Goal: Find specific page/section: Find specific page/section

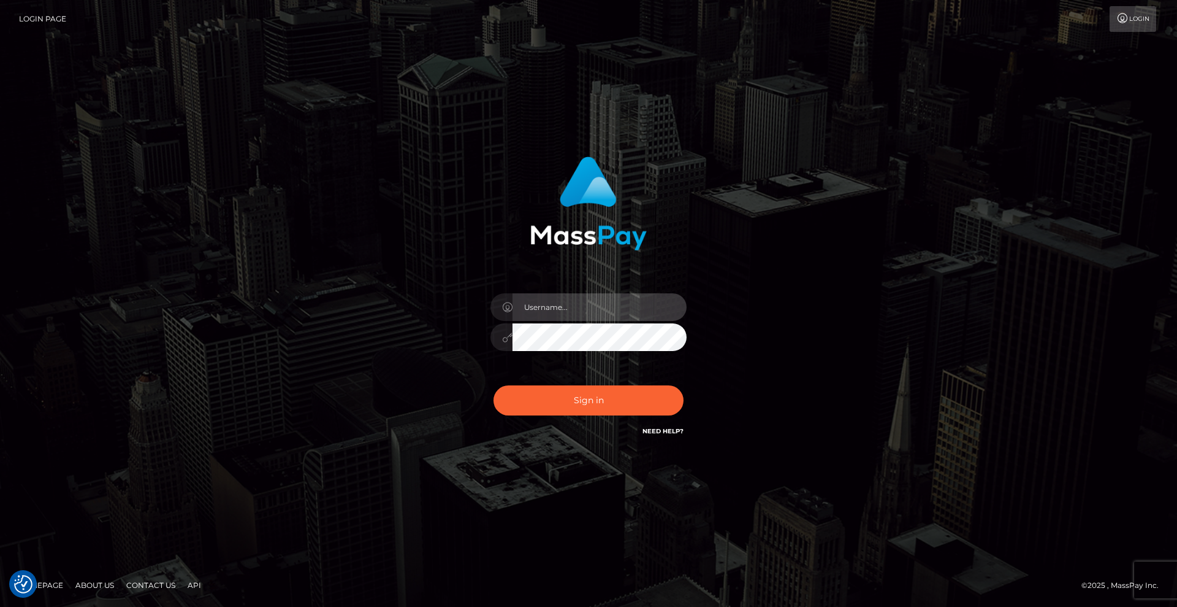
type input "[DEMOGRAPHIC_DATA]"
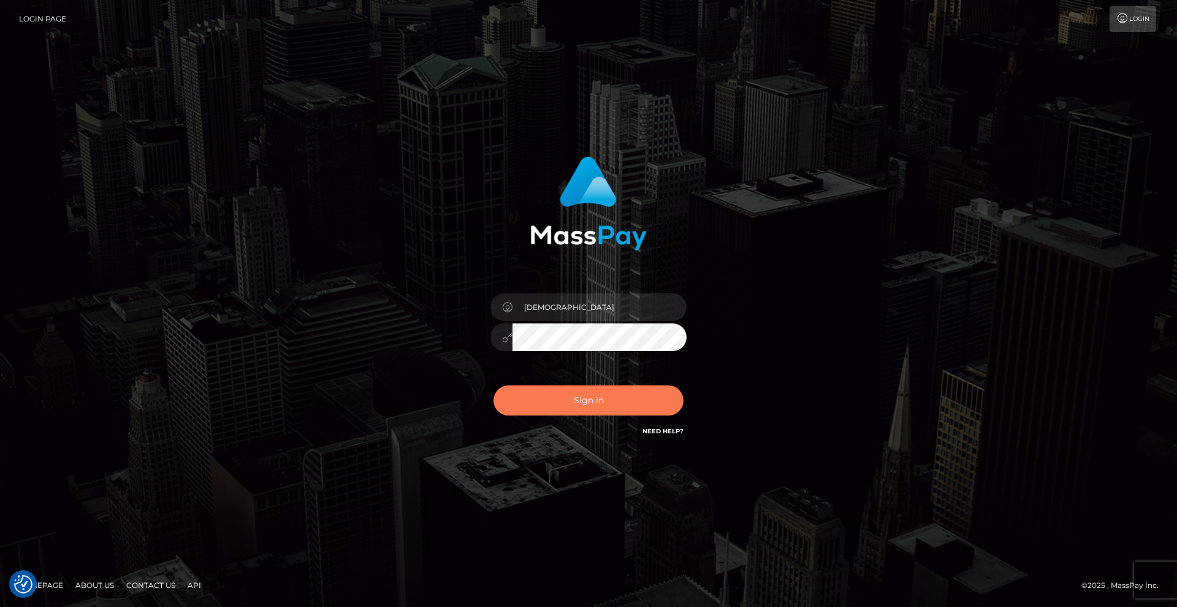
click at [607, 397] on button "Sign in" at bounding box center [589, 400] width 190 height 30
type input "[DEMOGRAPHIC_DATA]"
click at [597, 410] on button "Sign in" at bounding box center [589, 400] width 190 height 30
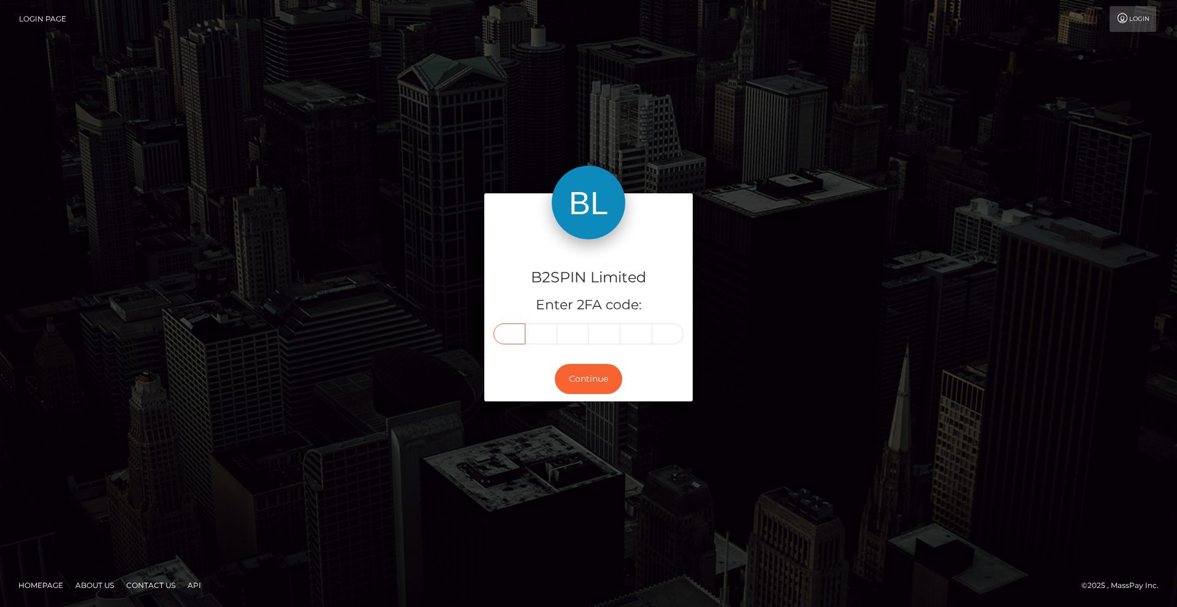
click at [516, 337] on input "text" at bounding box center [510, 333] width 32 height 21
type input "1"
type input "5"
type input "8"
type input "3"
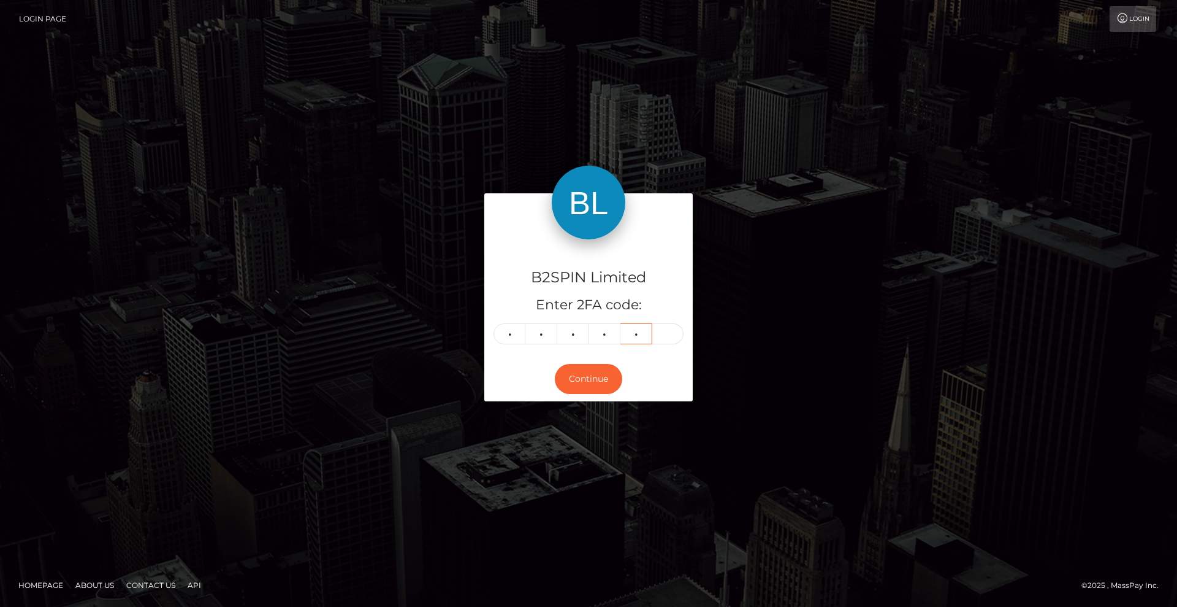
type input "9"
type input "4"
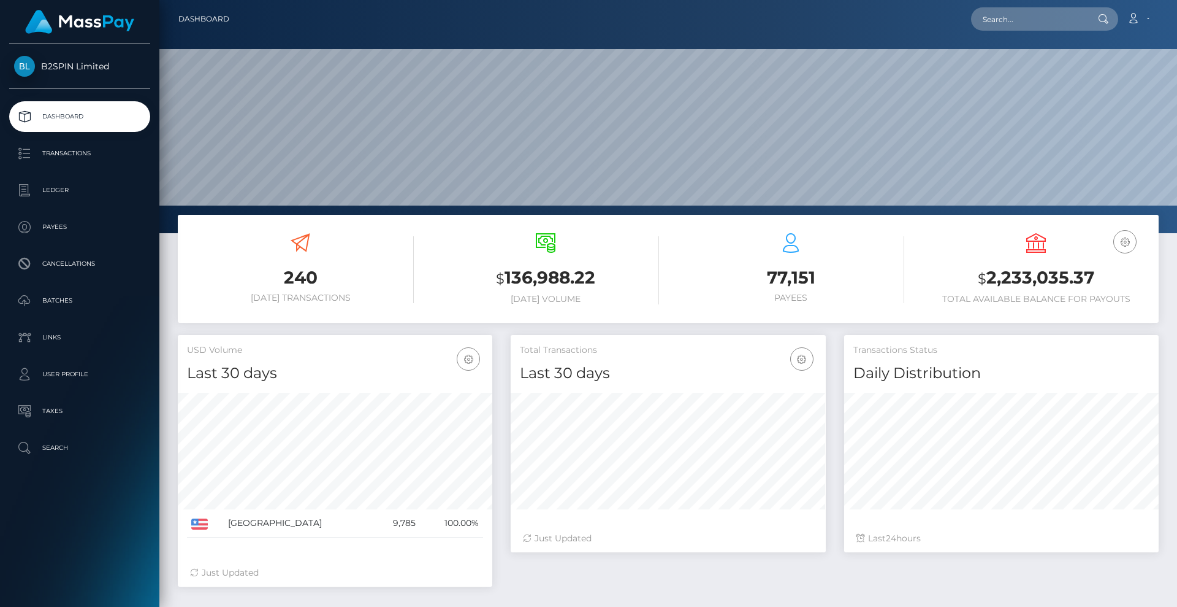
scroll to position [218, 315]
click at [1038, 25] on input "text" at bounding box center [1028, 18] width 115 height 23
paste input "3229918"
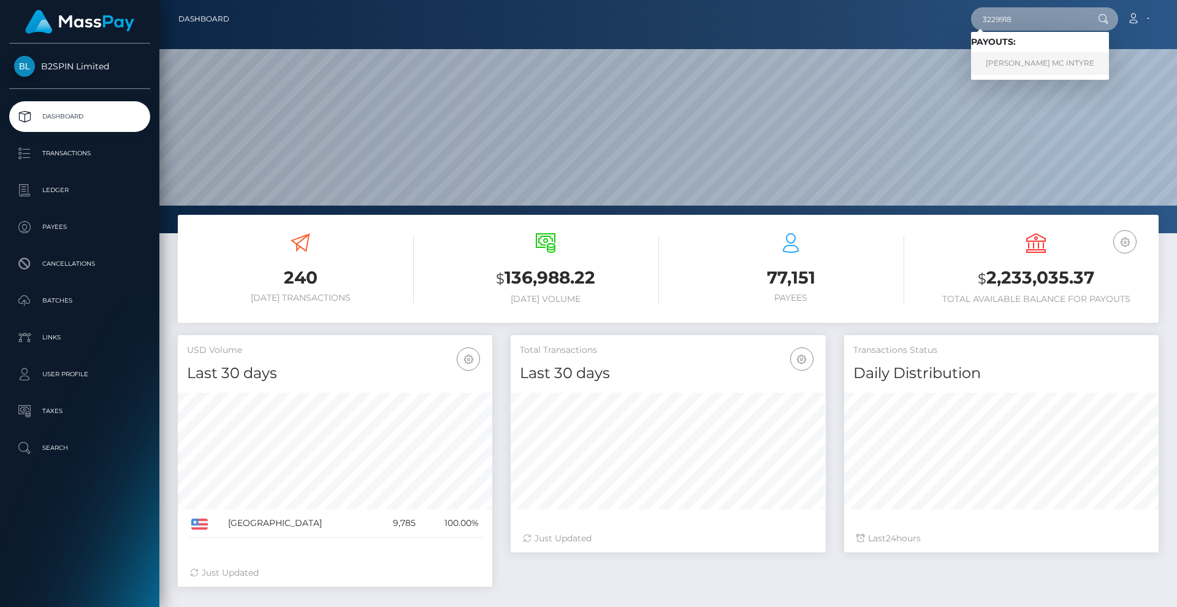
type input "3229918"
click at [1028, 61] on link "RODNEY BLAIN MC INTYRE" at bounding box center [1040, 63] width 138 height 23
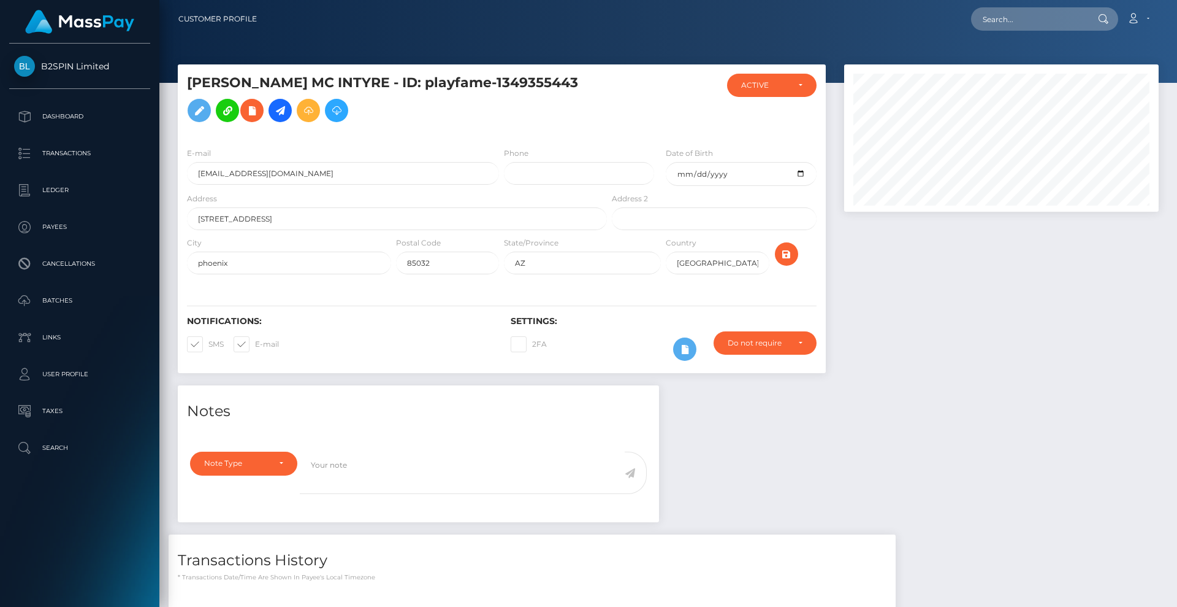
scroll to position [342, 0]
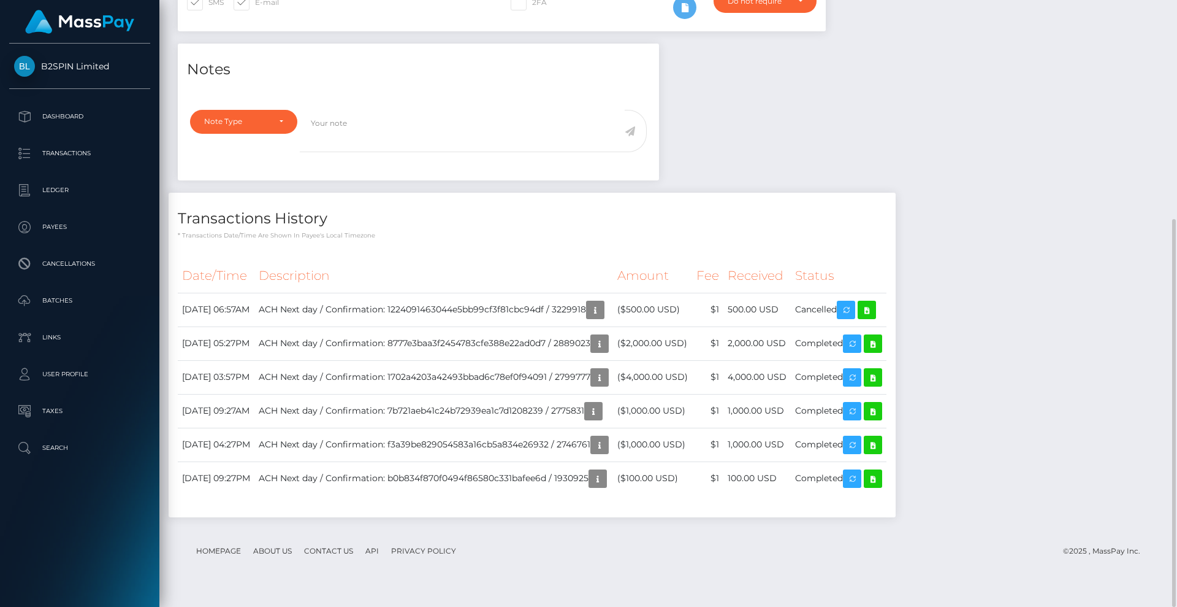
click at [906, 139] on div "Notes Note Type Compliance Clear Compliance General Note Type" at bounding box center [669, 287] width 1000 height 486
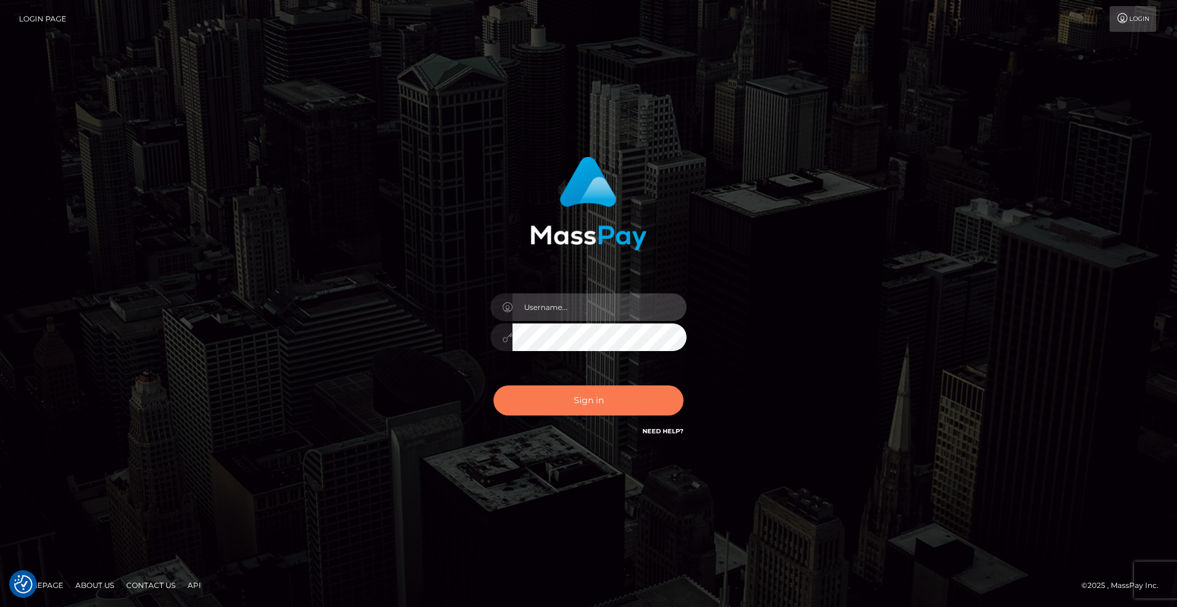
type input "[DEMOGRAPHIC_DATA]"
click at [584, 407] on button "Sign in" at bounding box center [589, 400] width 190 height 30
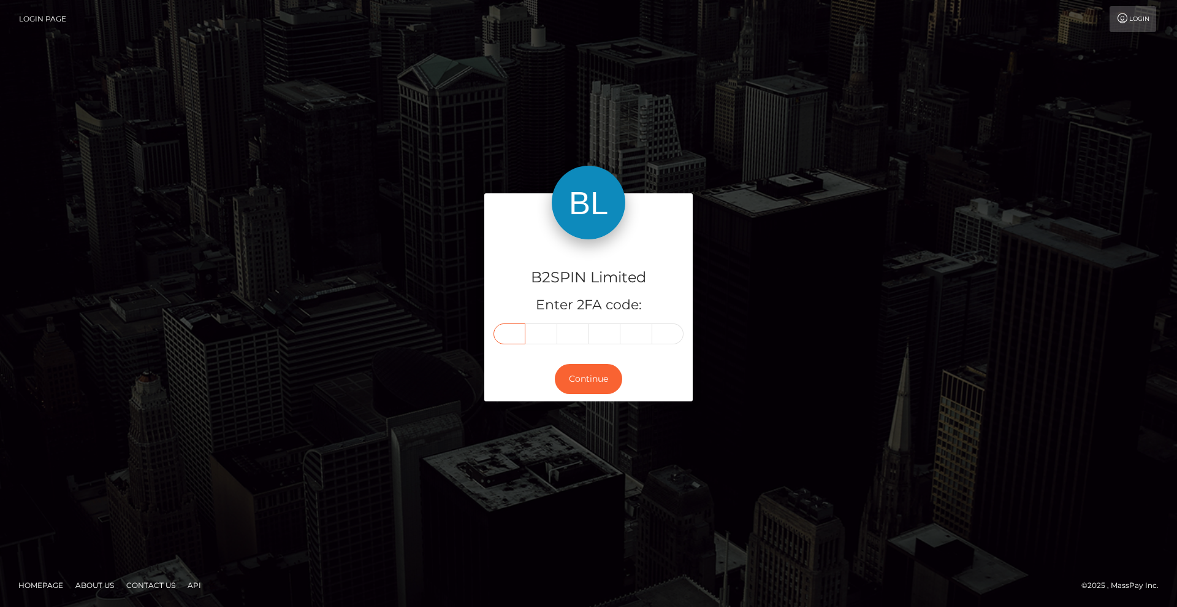
click at [516, 331] on input "text" at bounding box center [510, 333] width 32 height 21
type input "1"
type input "9"
type input "5"
type input "1"
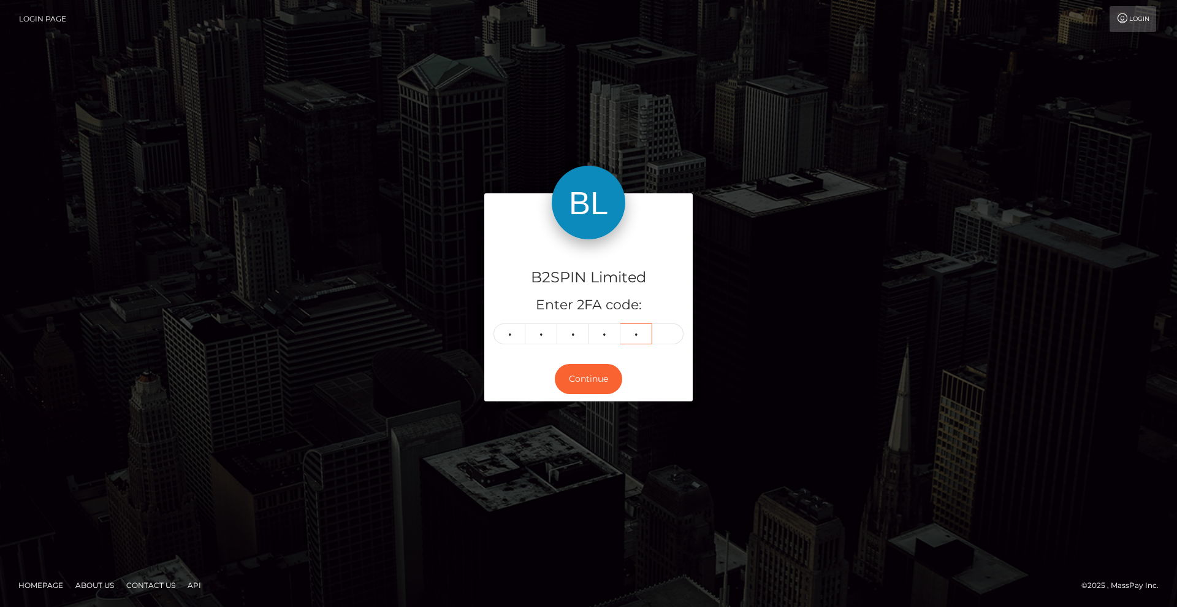
type input "4"
type input "7"
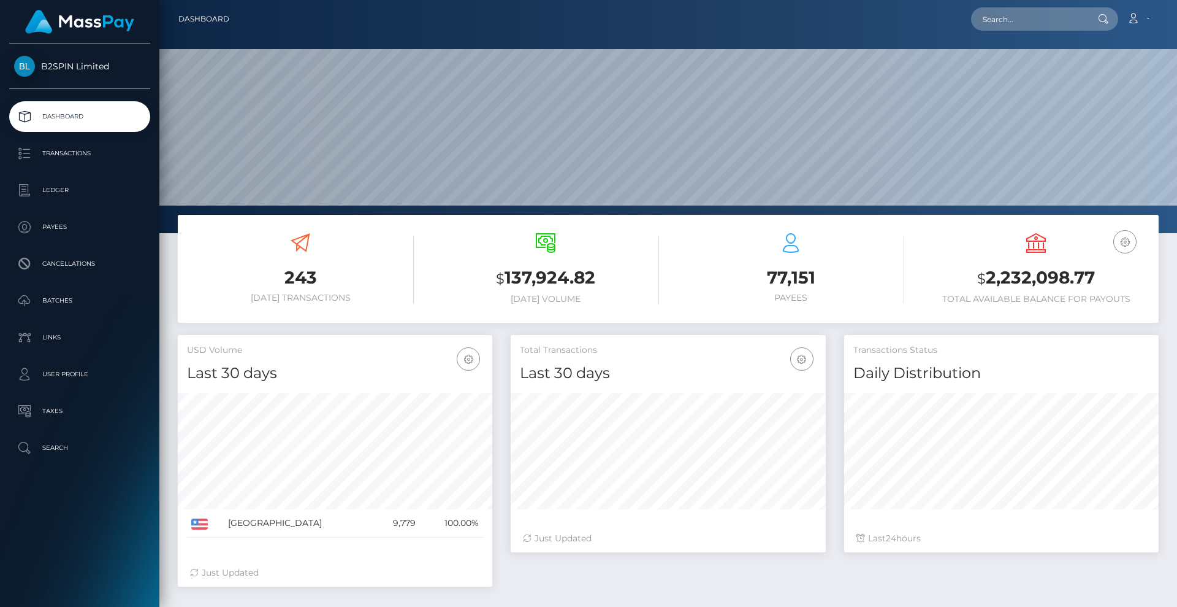
scroll to position [218, 315]
click at [1022, 18] on input "text" at bounding box center [1028, 18] width 115 height 23
paste input "3248535"
type input "3248535"
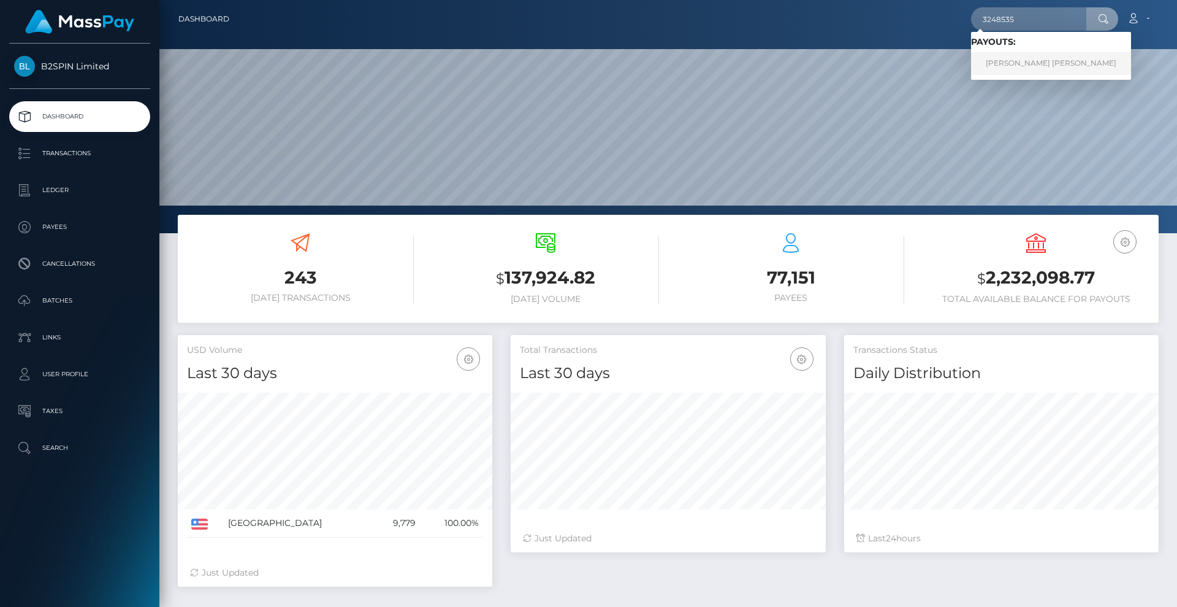
click at [1047, 62] on link "MERRY CHRISTINA JOY WILLIAMS" at bounding box center [1051, 63] width 160 height 23
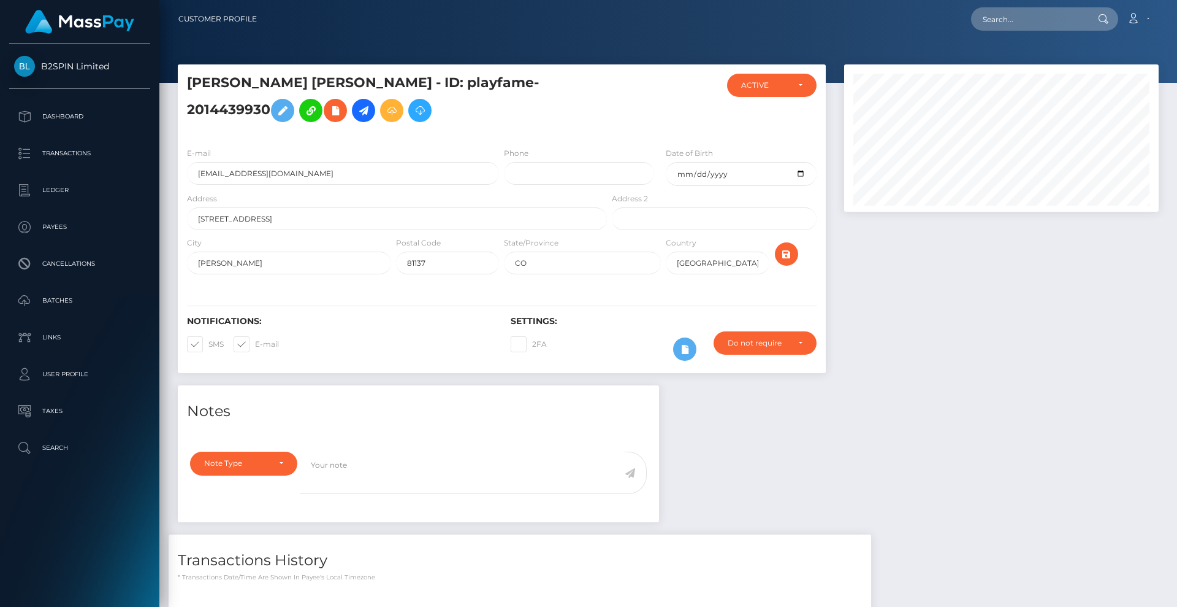
scroll to position [156, 0]
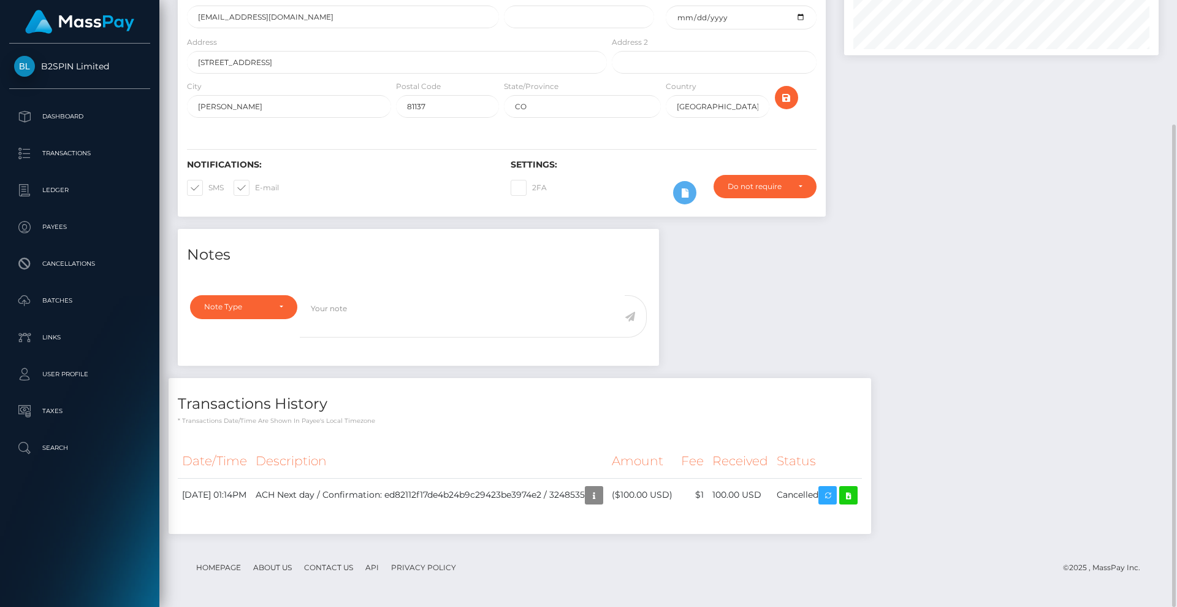
click at [894, 298] on div "Notes Note Type Compliance Clear Compliance General Note Type" at bounding box center [669, 387] width 1000 height 317
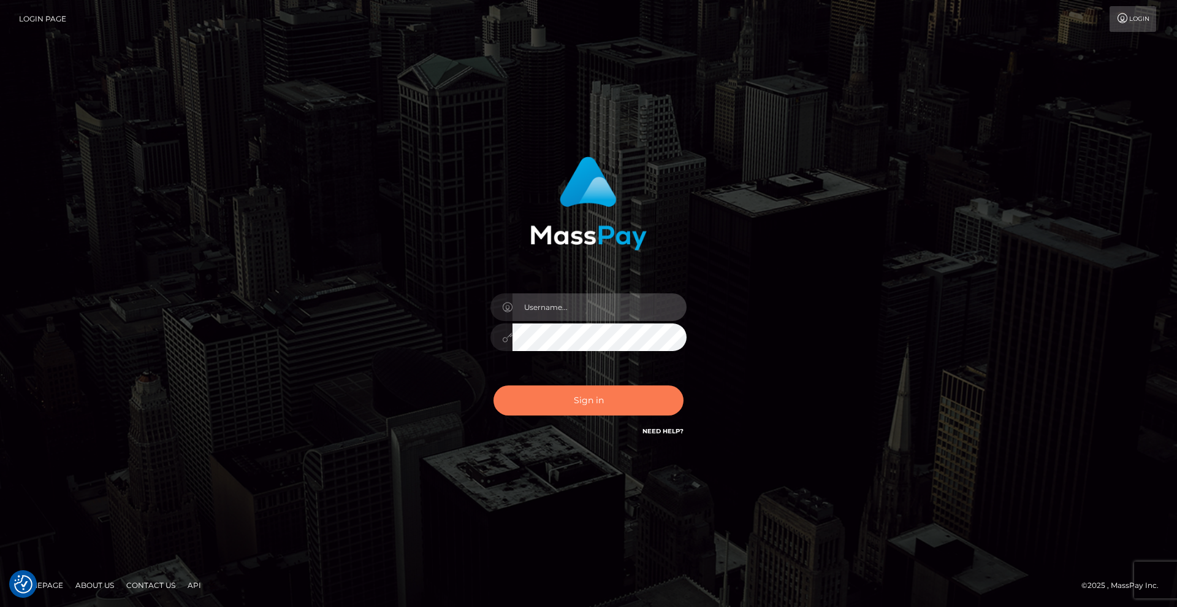
type input "[DEMOGRAPHIC_DATA]"
drag, startPoint x: 611, startPoint y: 400, endPoint x: 621, endPoint y: 396, distance: 9.9
click at [611, 400] on button "Sign in" at bounding box center [589, 400] width 190 height 30
type input "Lady"
click at [631, 397] on button "Sign in" at bounding box center [589, 400] width 190 height 30
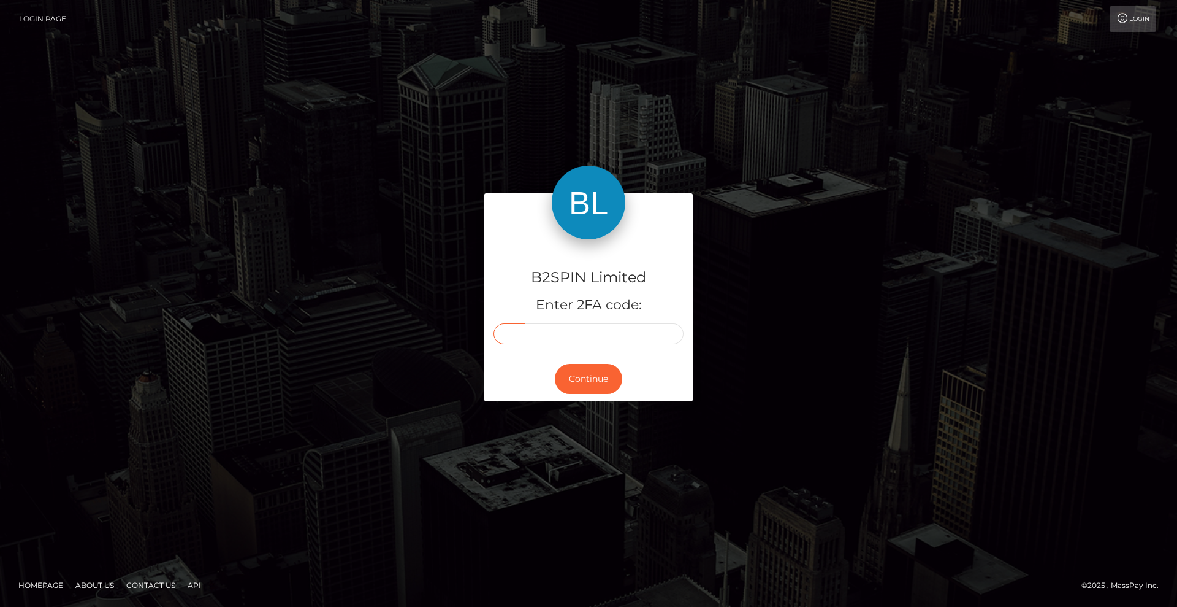
click at [520, 334] on input "text" at bounding box center [510, 333] width 32 height 21
type input "5"
type input "8"
type input "1"
type input "0"
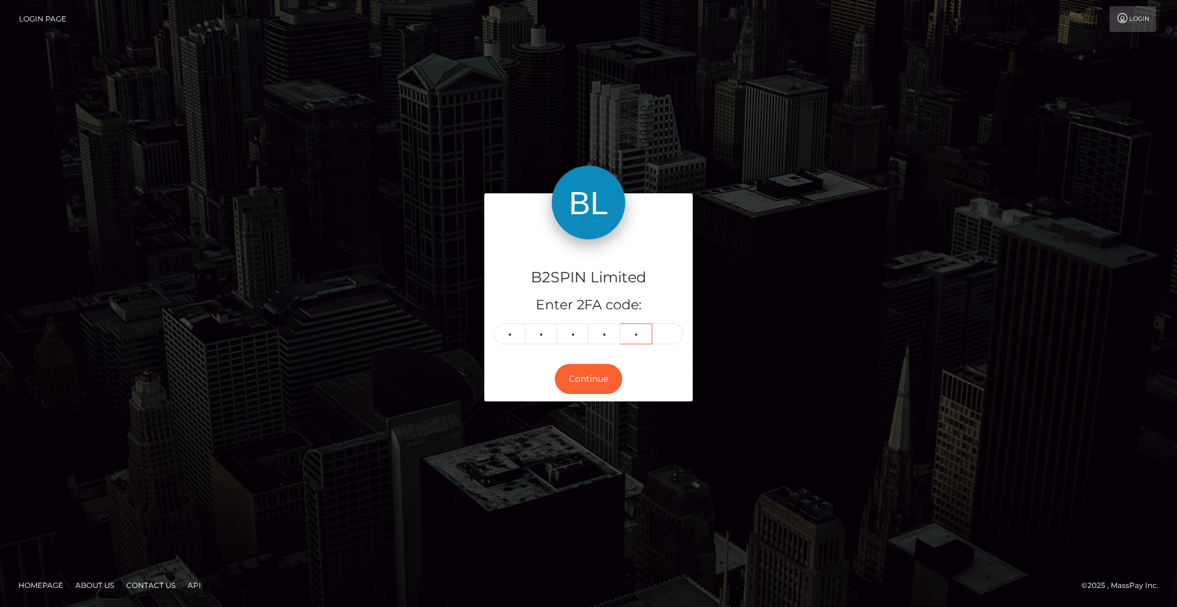
type input "9"
type input "4"
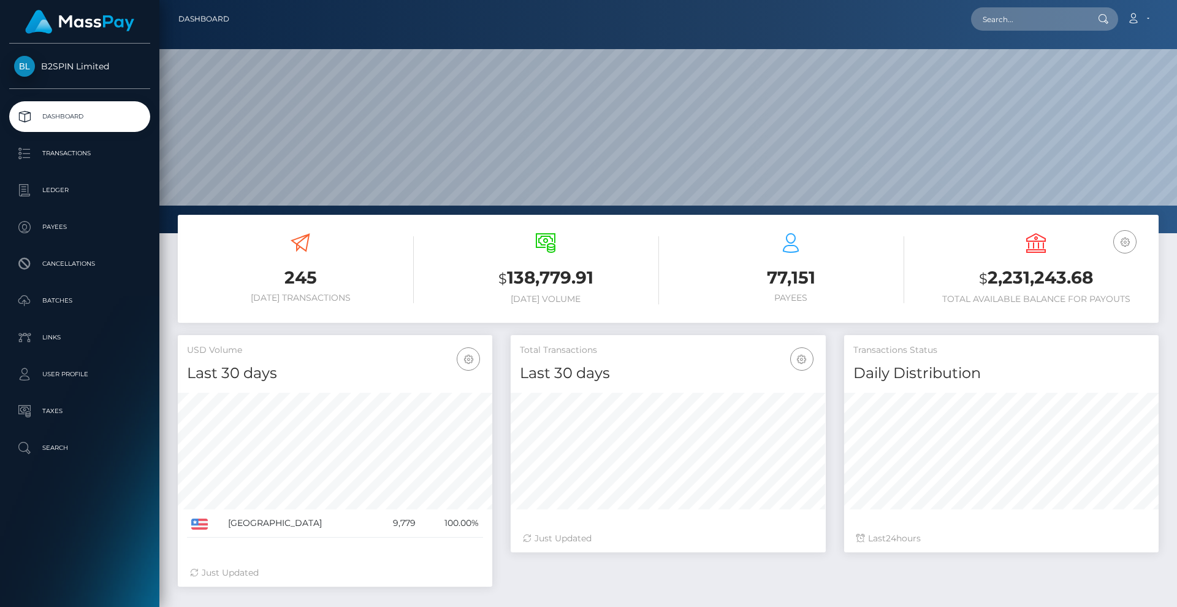
scroll to position [218, 315]
click at [1014, 15] on input "text" at bounding box center [1028, 18] width 115 height 23
paste input "3278149"
drag, startPoint x: 1030, startPoint y: 20, endPoint x: 758, endPoint y: 7, distance: 272.6
click at [766, 7] on div "3278149 Loading... Loading... Account Edit Profile Logout" at bounding box center [698, 19] width 919 height 26
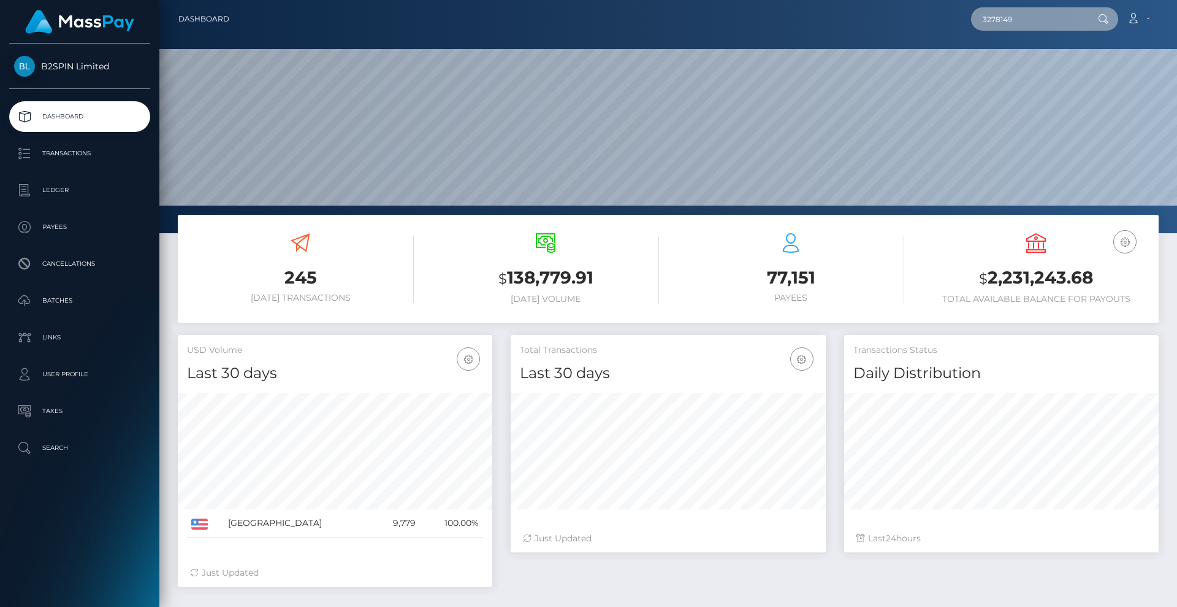
paste input "1271808366"
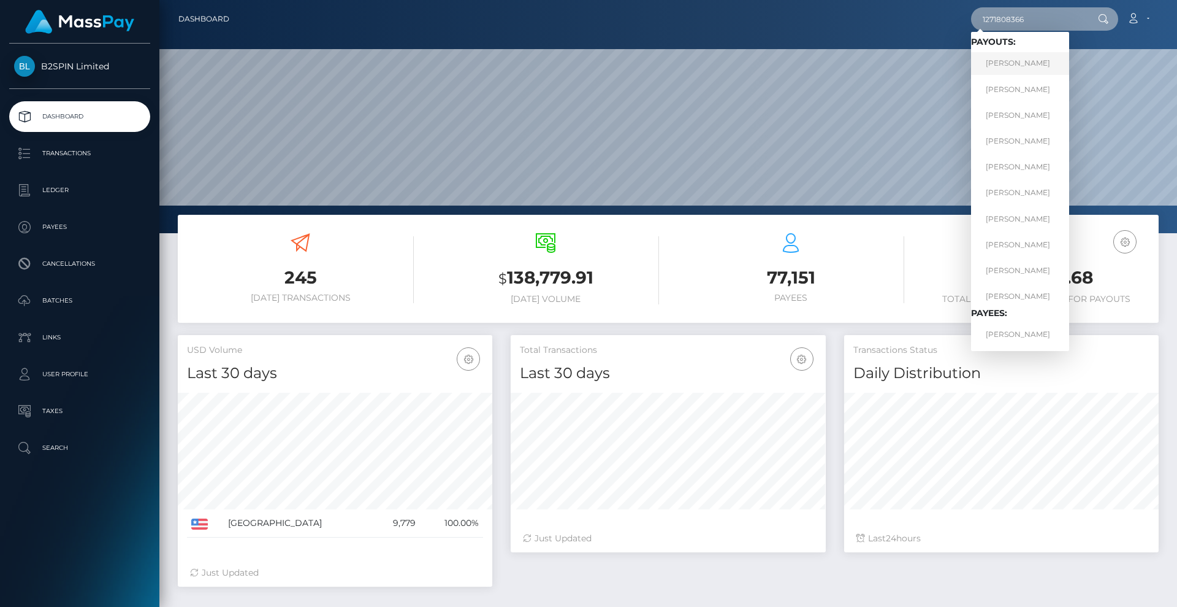
type input "1271808366"
click at [1052, 64] on link "LIZBETH CARBAJAL ABDULLAH" at bounding box center [1020, 63] width 98 height 23
